Goal: Information Seeking & Learning: Learn about a topic

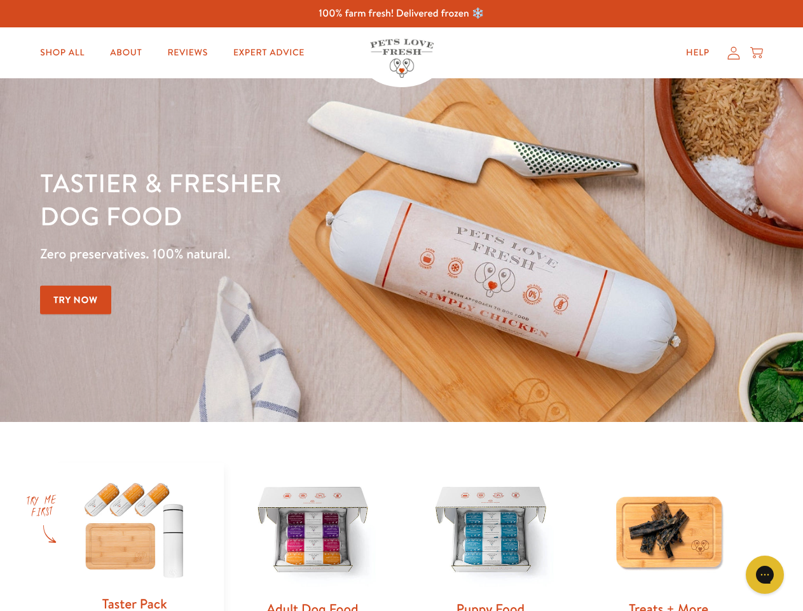
click at [401, 305] on div "Tastier & fresher dog food Zero preservatives. 100% natural. Try Now" at bounding box center [281, 250] width 482 height 168
click at [765, 574] on icon "Gorgias live chat" at bounding box center [765, 574] width 12 height 12
